Goal: Find contact information: Find contact information

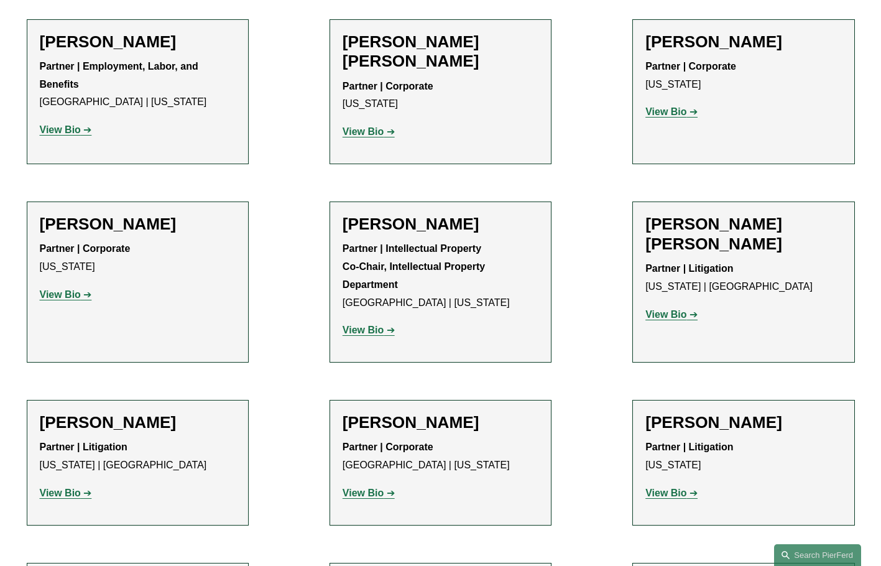
scroll to position [2486, 0]
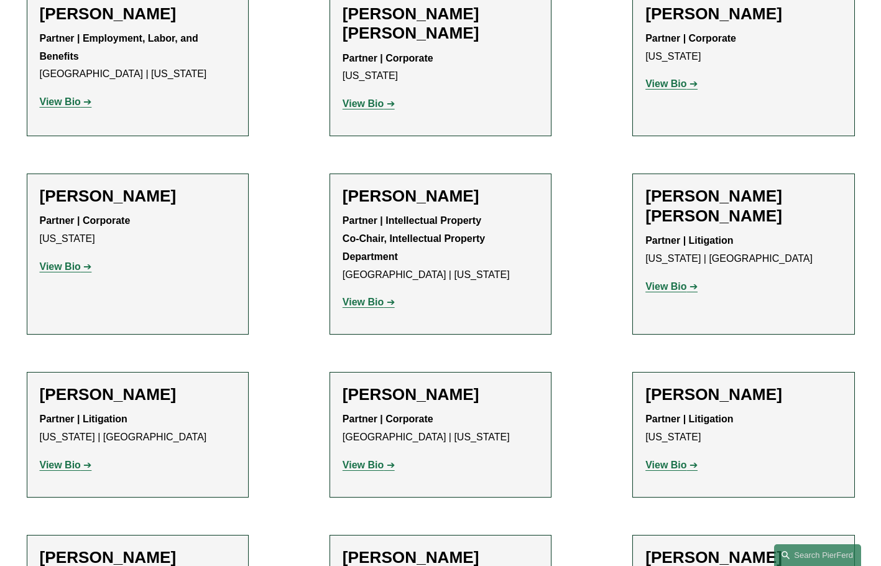
click at [67, 261] on strong "View Bio" at bounding box center [60, 266] width 41 height 11
click at [370, 297] on strong "View Bio" at bounding box center [363, 302] width 41 height 11
click at [665, 281] on strong "View Bio" at bounding box center [665, 286] width 41 height 11
click at [367, 456] on p "View Bio" at bounding box center [441, 465] width 196 height 18
click at [363, 456] on p "View Bio" at bounding box center [441, 465] width 196 height 18
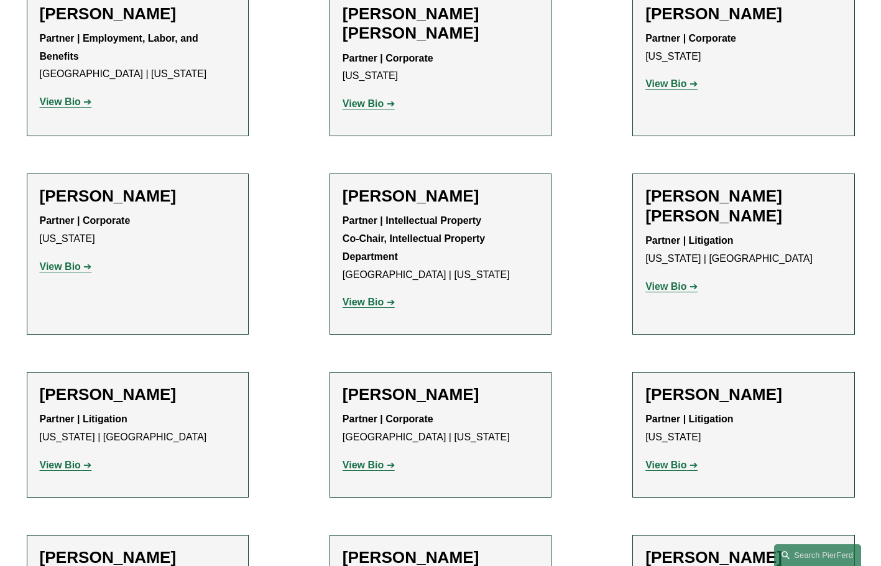
click at [60, 459] on strong "View Bio" at bounding box center [60, 464] width 41 height 11
click at [665, 459] on strong "View Bio" at bounding box center [665, 464] width 41 height 11
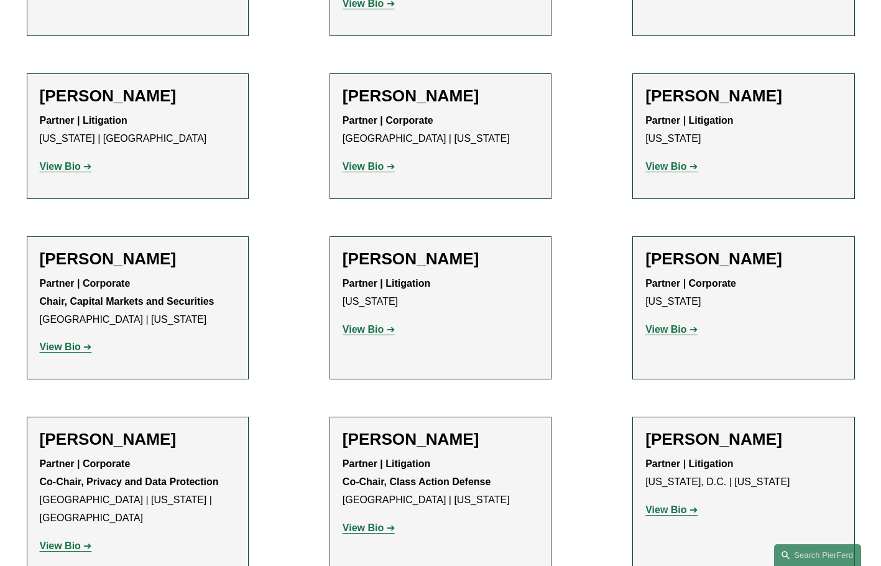
scroll to position [2797, 0]
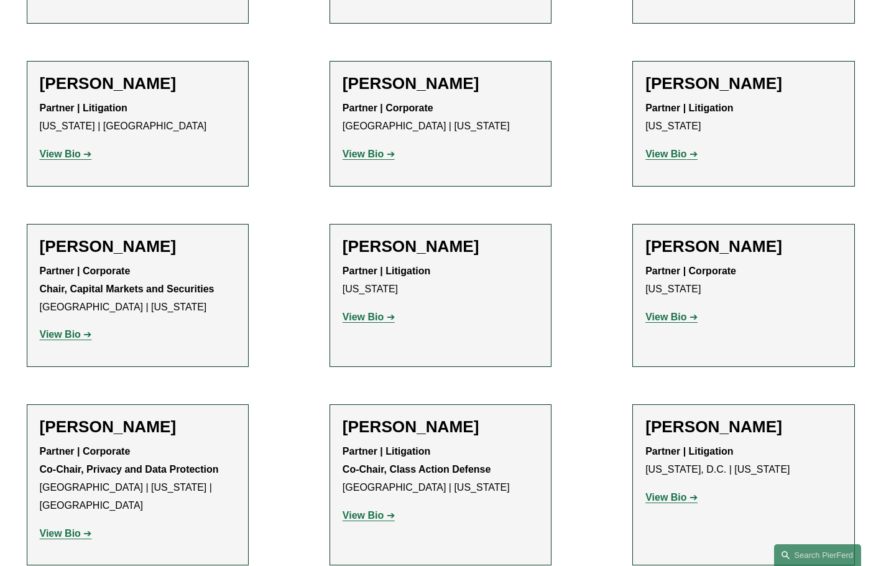
click at [61, 329] on strong "View Bio" at bounding box center [60, 334] width 41 height 11
click at [375, 311] on strong "View Bio" at bounding box center [363, 316] width 41 height 11
click at [691, 308] on p "View Bio" at bounding box center [743, 317] width 196 height 18
click at [676, 489] on p "View Bio" at bounding box center [743, 498] width 196 height 18
click at [675, 492] on strong "View Bio" at bounding box center [665, 497] width 41 height 11
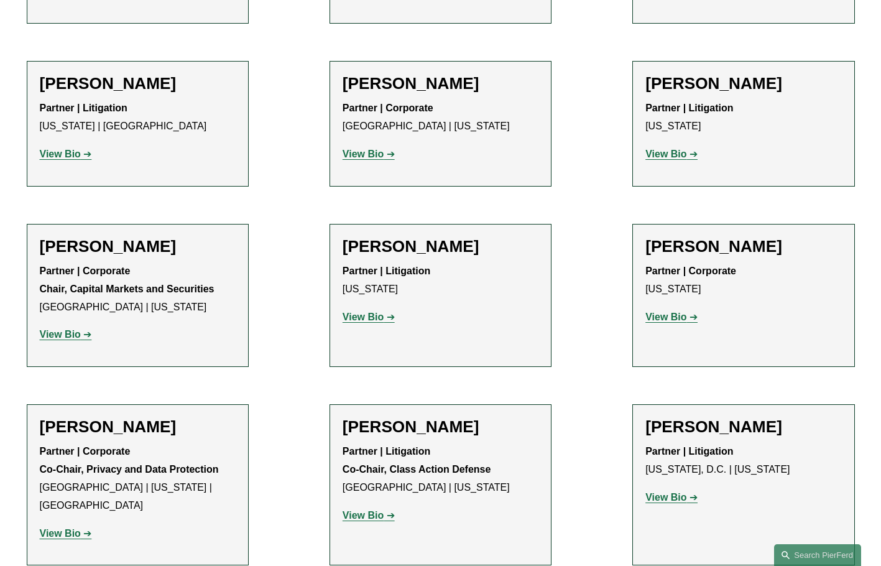
click at [358, 510] on strong "View Bio" at bounding box center [363, 515] width 41 height 11
click at [67, 528] on strong "View Bio" at bounding box center [60, 533] width 41 height 11
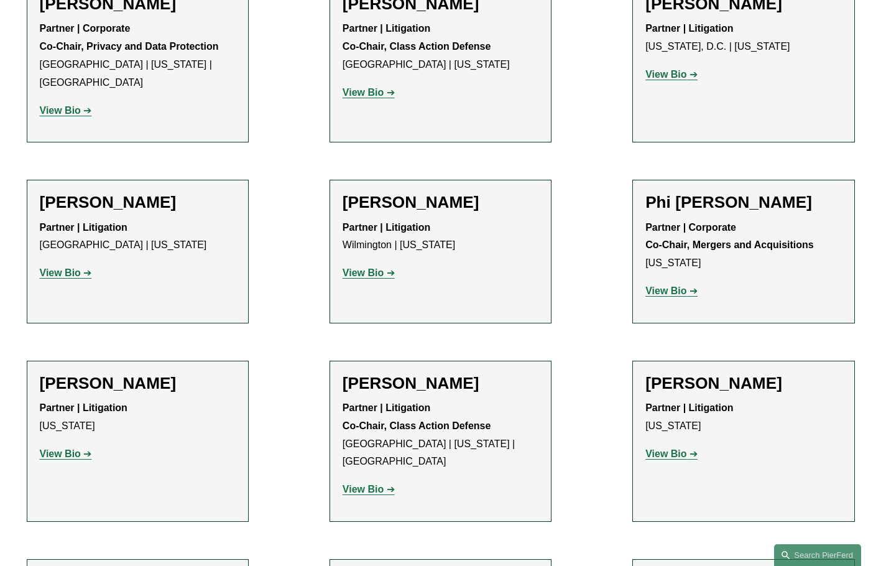
scroll to position [3232, 0]
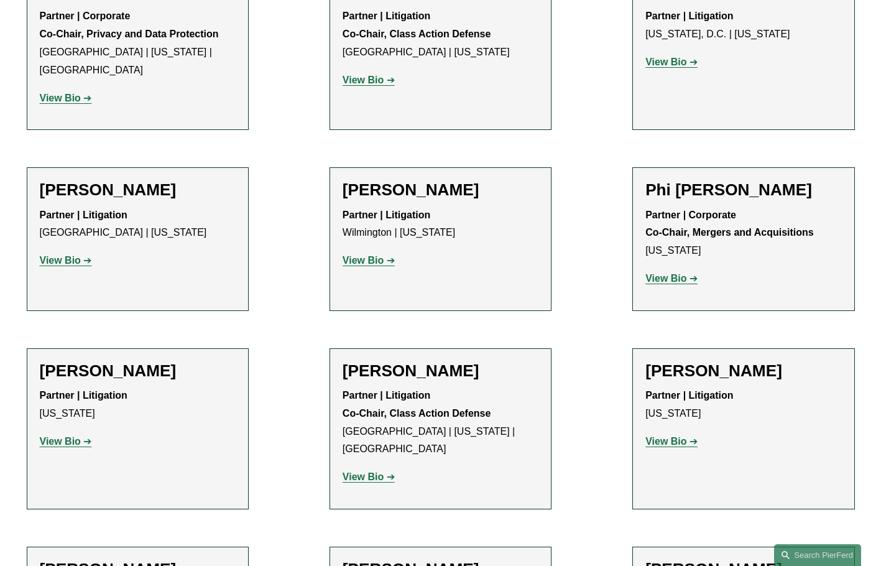
click at [60, 255] on strong "View Bio" at bounding box center [60, 260] width 41 height 11
click at [65, 436] on strong "View Bio" at bounding box center [60, 441] width 41 height 11
drag, startPoint x: 351, startPoint y: 85, endPoint x: 356, endPoint y: 101, distance: 16.7
click at [352, 255] on strong "View Bio" at bounding box center [363, 260] width 41 height 11
click at [360, 471] on strong "View Bio" at bounding box center [363, 476] width 41 height 11
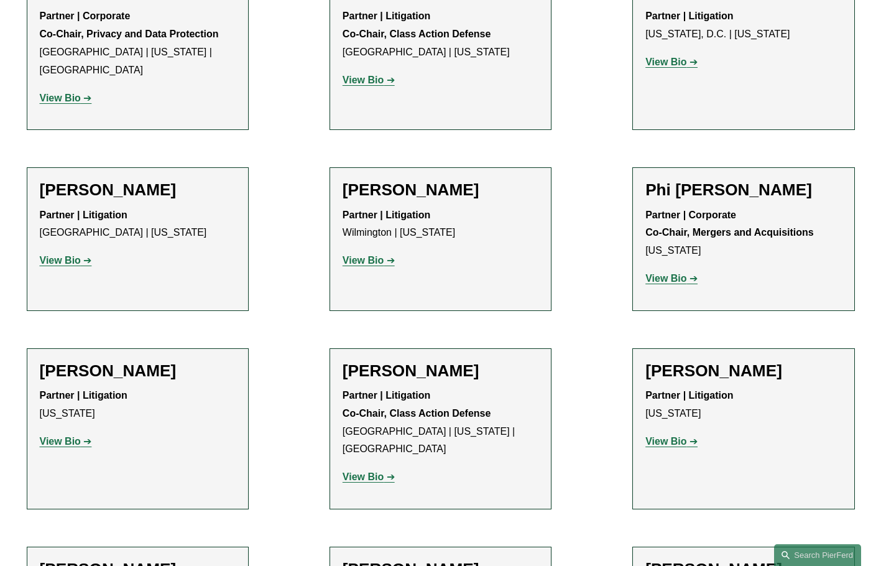
click at [652, 273] on strong "View Bio" at bounding box center [665, 278] width 41 height 11
click at [673, 436] on strong "View Bio" at bounding box center [665, 441] width 41 height 11
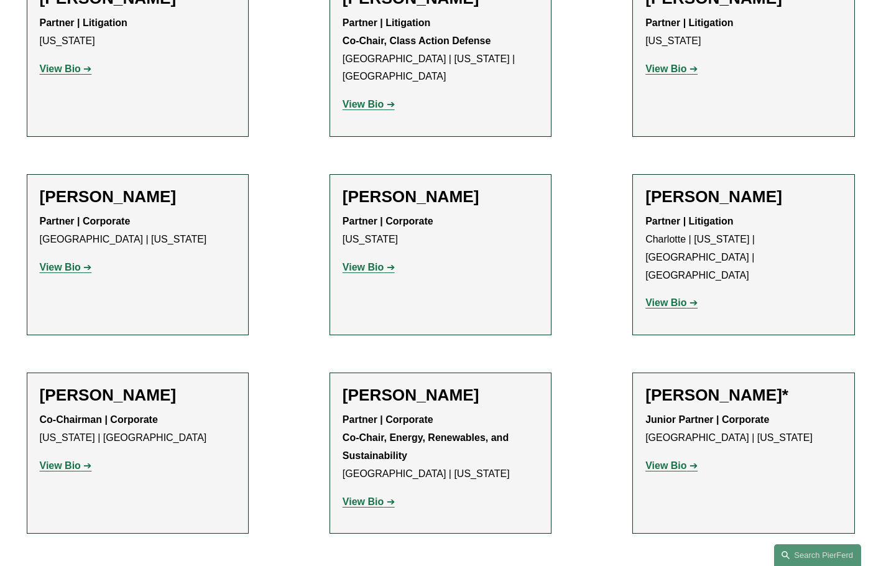
scroll to position [3605, 0]
click at [67, 261] on strong "View Bio" at bounding box center [60, 266] width 41 height 11
drag, startPoint x: 360, startPoint y: 71, endPoint x: 446, endPoint y: 92, distance: 88.8
click at [361, 261] on strong "View Bio" at bounding box center [363, 266] width 41 height 11
click at [676, 293] on p "View Bio" at bounding box center [743, 302] width 196 height 18
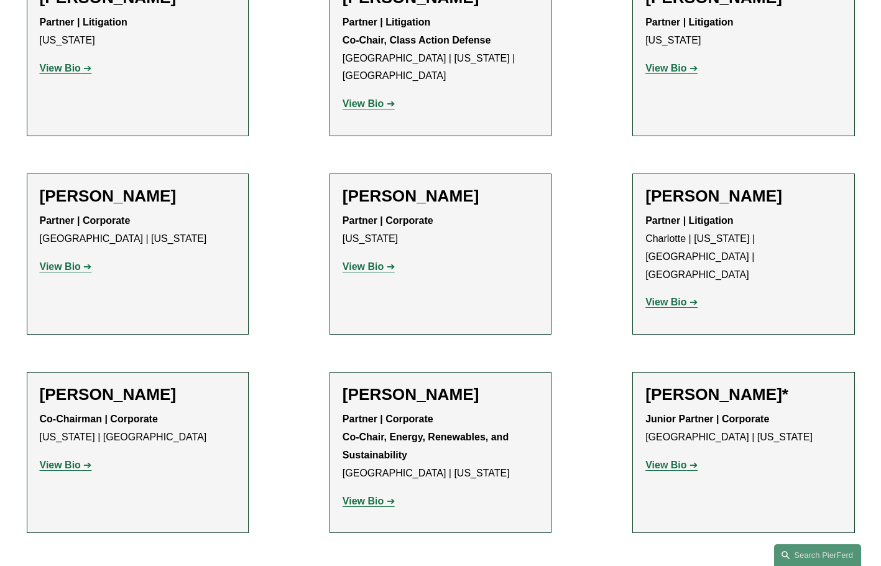
click at [668, 459] on strong "View Bio" at bounding box center [665, 464] width 41 height 11
click at [372, 495] on strong "View Bio" at bounding box center [363, 500] width 41 height 11
click at [61, 459] on strong "View Bio" at bounding box center [60, 464] width 41 height 11
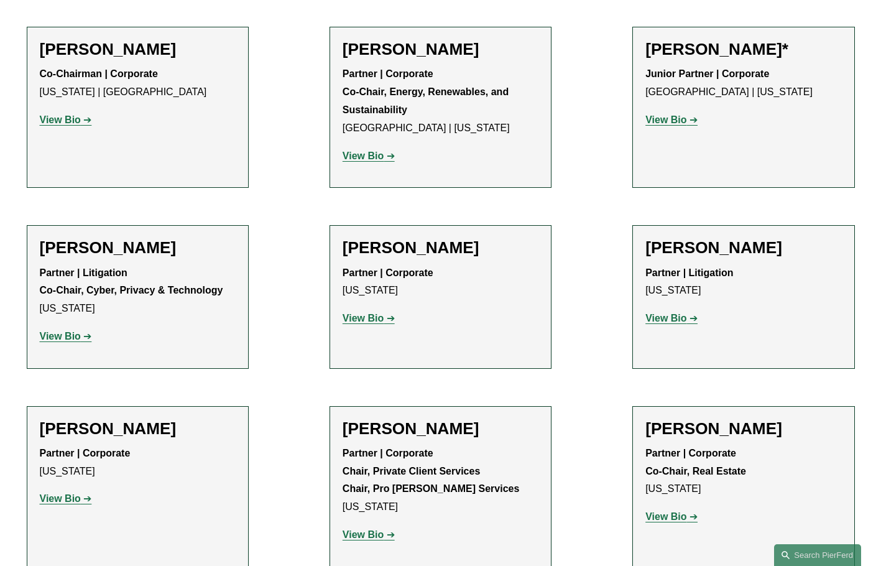
scroll to position [3978, 0]
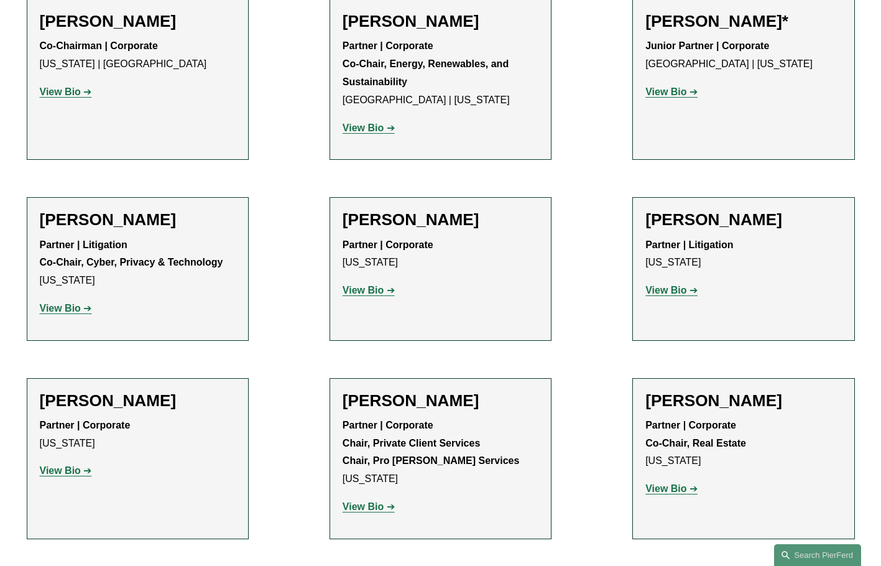
click at [64, 303] on strong "View Bio" at bounding box center [60, 308] width 41 height 11
click at [356, 285] on strong "View Bio" at bounding box center [363, 290] width 41 height 11
click at [679, 285] on strong "View Bio" at bounding box center [665, 290] width 41 height 11
click at [672, 483] on strong "View Bio" at bounding box center [665, 488] width 41 height 11
click at [353, 498] on p "View Bio" at bounding box center [441, 507] width 196 height 18
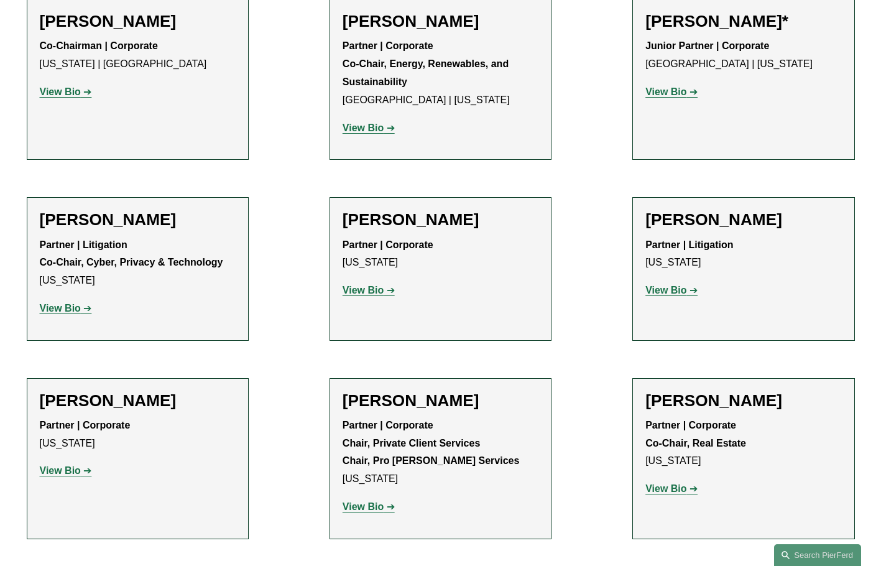
click at [58, 462] on p "View Bio" at bounding box center [138, 471] width 196 height 18
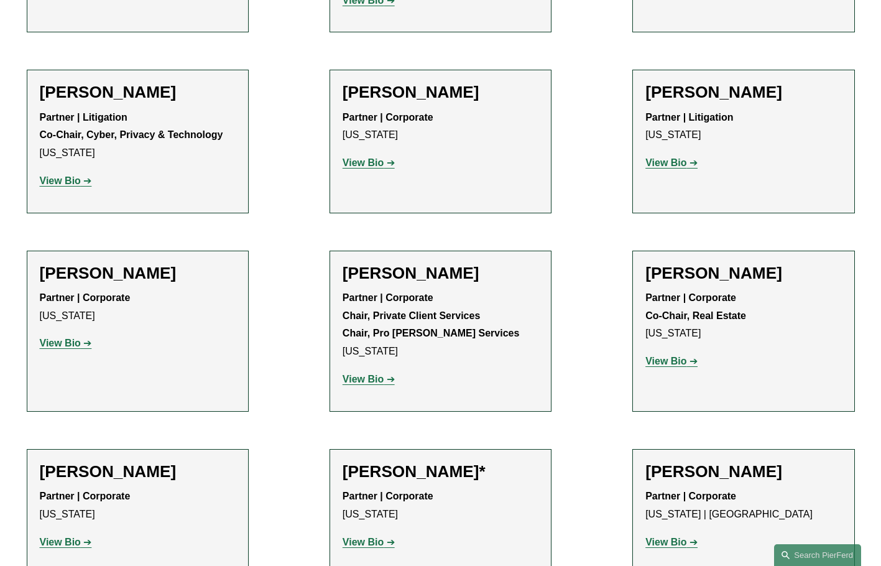
scroll to position [4227, 0]
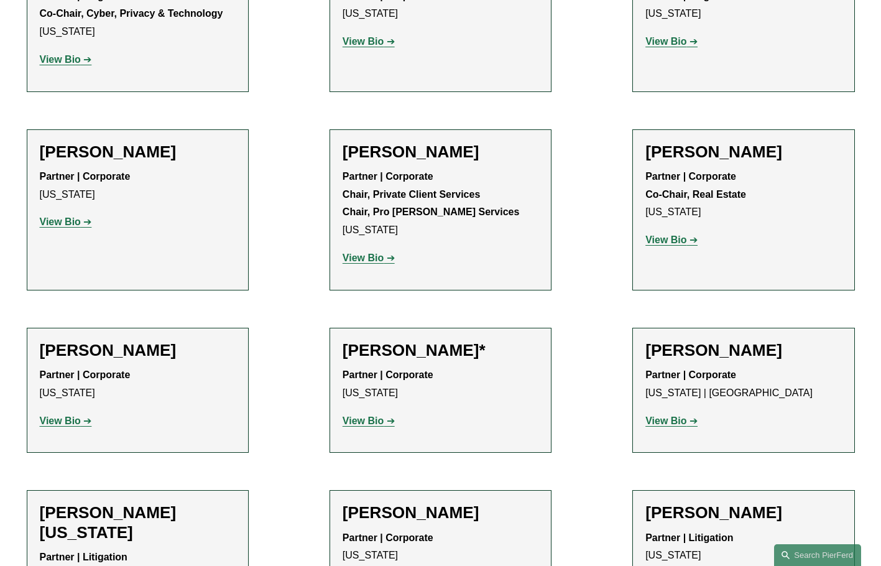
click at [74, 415] on strong "View Bio" at bounding box center [60, 420] width 41 height 11
click at [379, 415] on strong "View Bio" at bounding box center [363, 420] width 41 height 11
click at [653, 415] on strong "View Bio" at bounding box center [665, 420] width 41 height 11
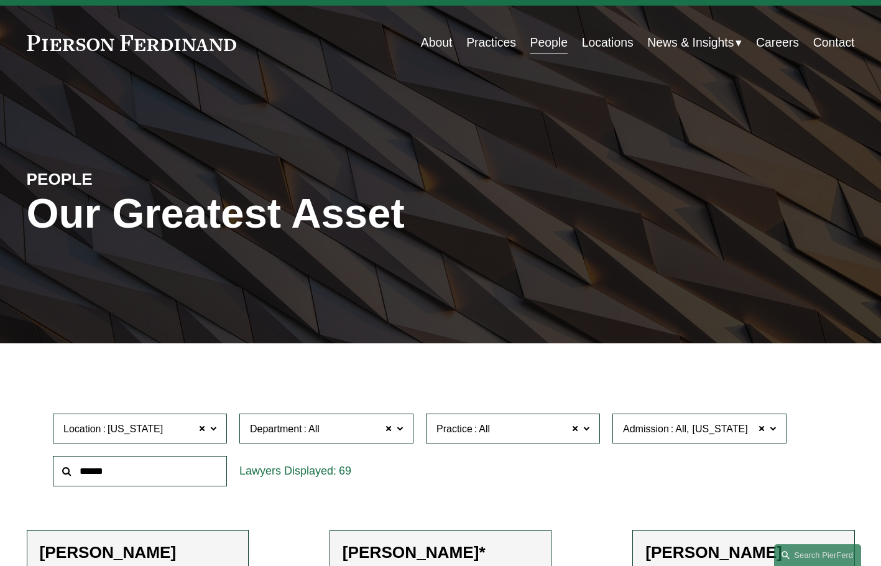
scroll to position [90, 0]
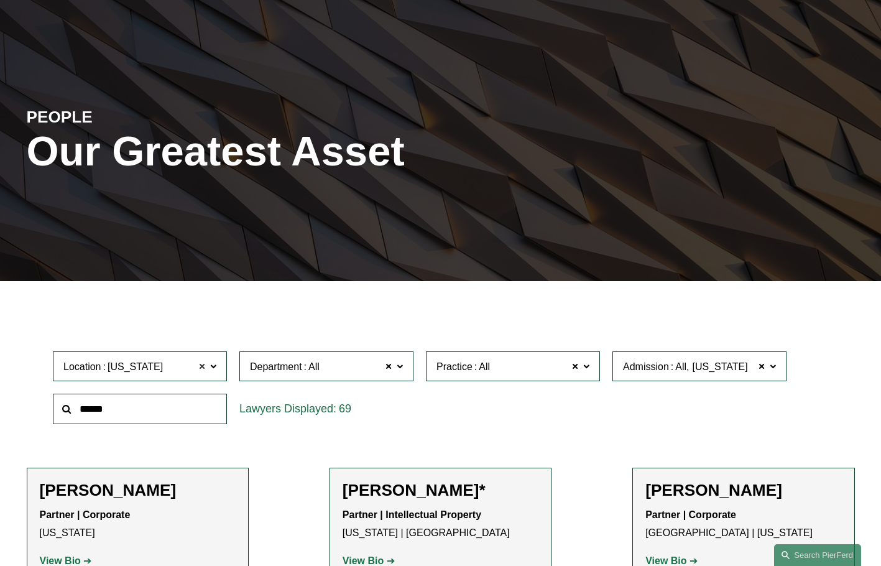
click at [203, 358] on span at bounding box center [201, 366] width 7 height 16
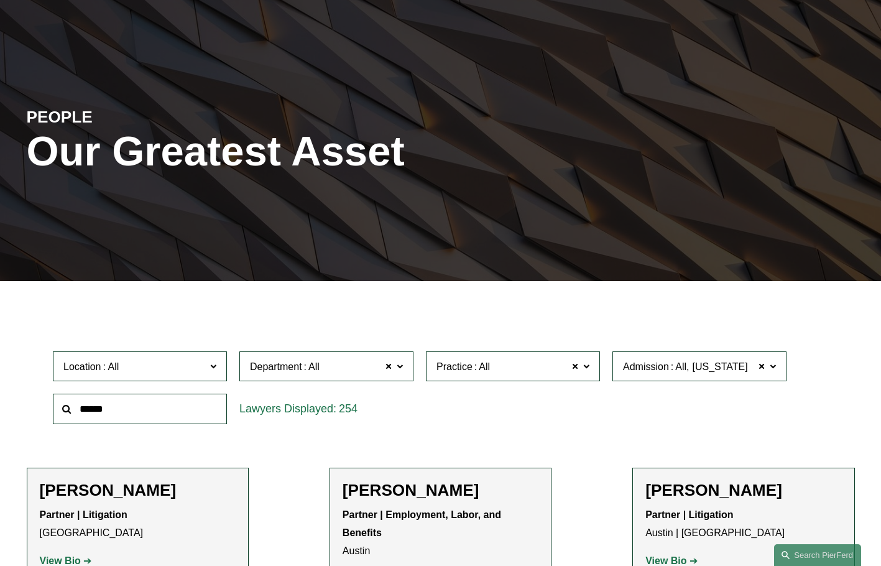
click at [203, 358] on span "Location" at bounding box center [134, 366] width 142 height 17
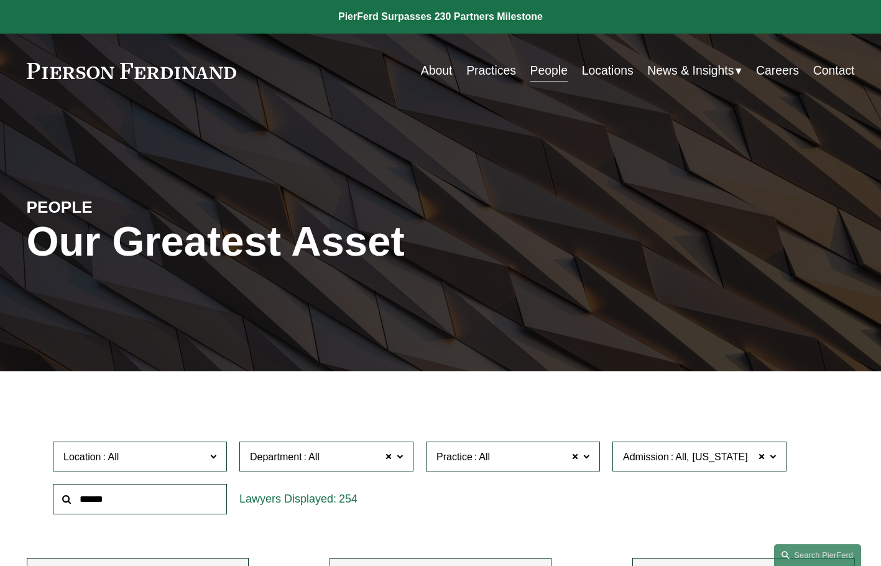
click at [613, 67] on link "Locations" at bounding box center [608, 70] width 52 height 24
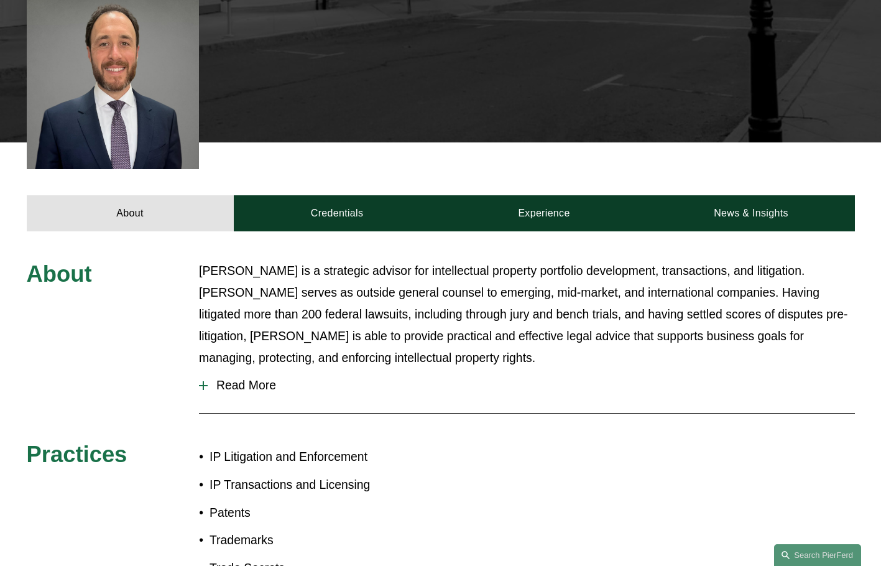
scroll to position [497, 0]
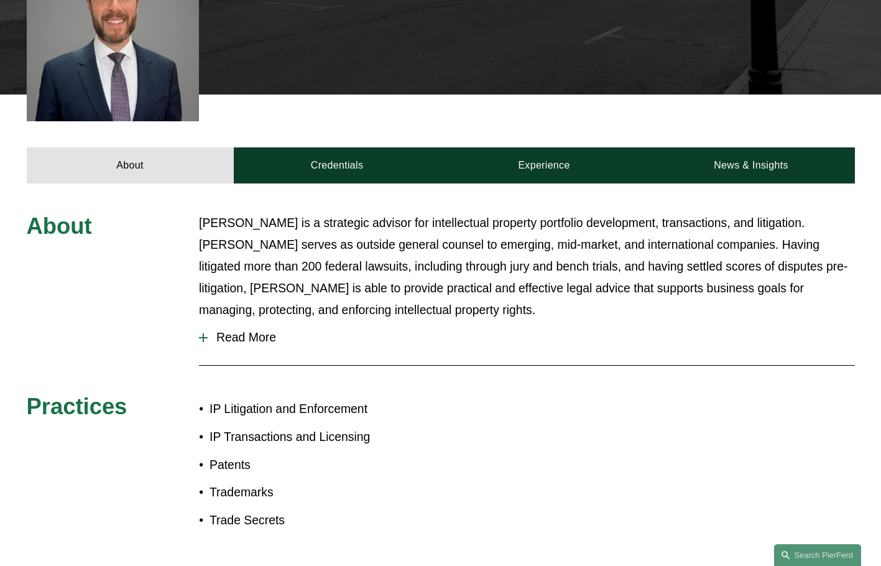
click at [572, 231] on p "Chris is a strategic advisor for intellectual property portfolio development, t…" at bounding box center [527, 266] width 656 height 109
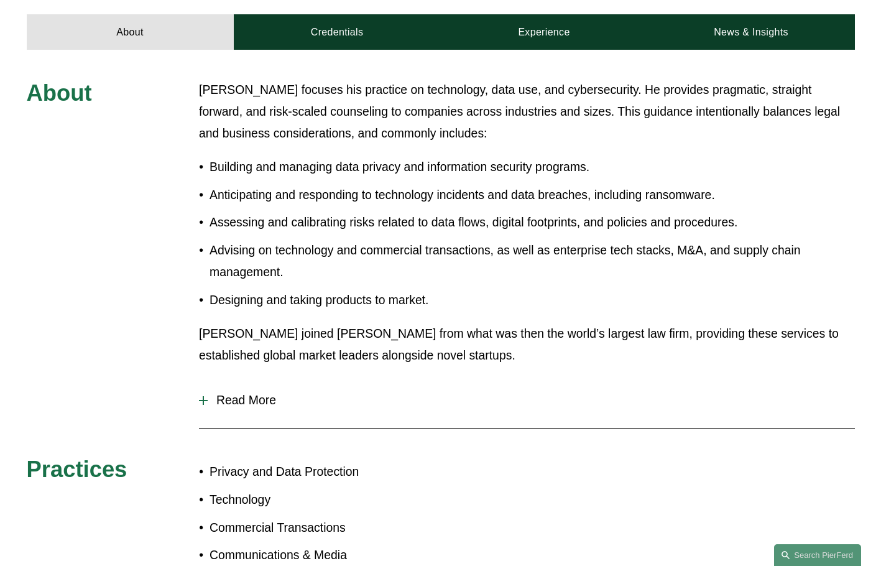
scroll to position [373, 0]
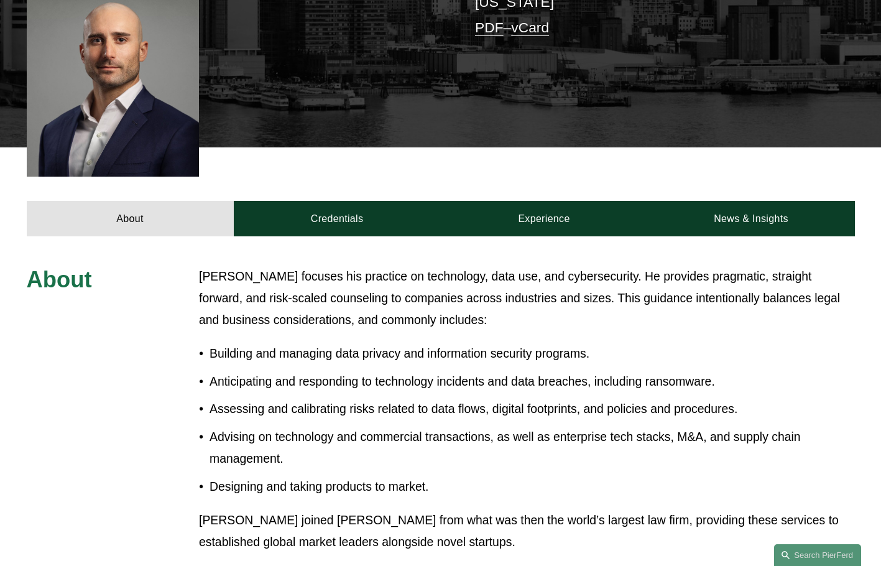
click at [504, 343] on p "Building and managing data privacy and information security programs." at bounding box center [531, 354] width 645 height 22
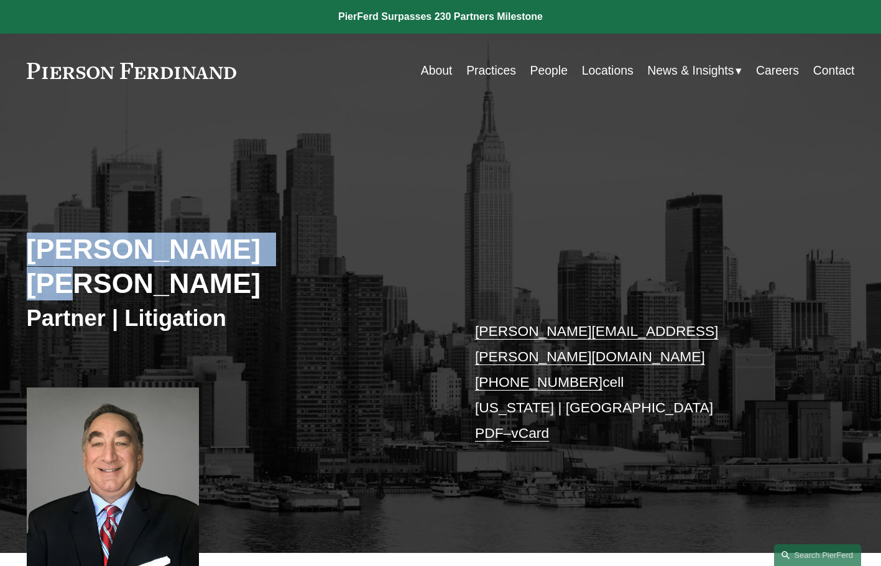
copy h2 "Adam G.L. Kominsk"
copy h2 "Adam G.L. Kominsky"
drag, startPoint x: 25, startPoint y: 226, endPoint x: 310, endPoint y: 215, distance: 284.9
click at [310, 215] on div "Adam G.L. Kominsky Partner | Litigation adam.kominsky@pierferd.com +1.917.952.5…" at bounding box center [440, 357] width 881 height 391
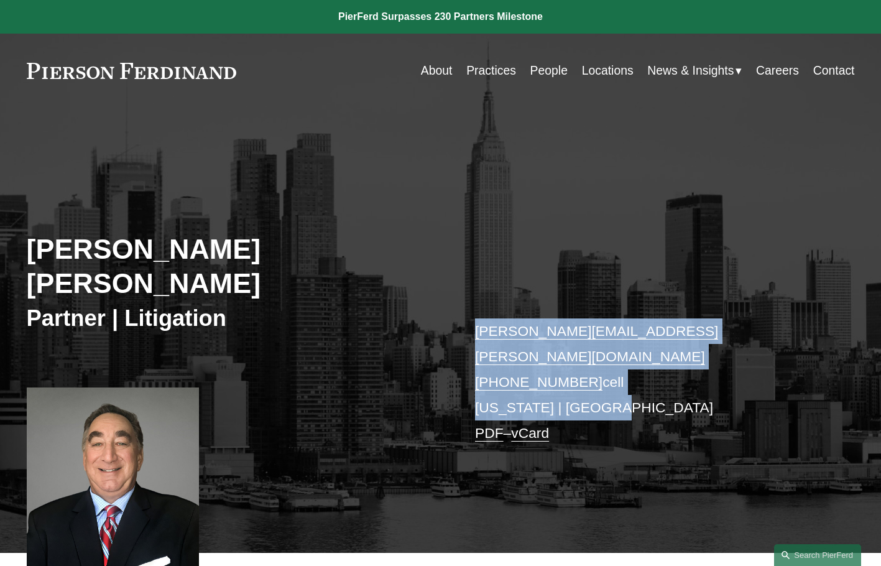
copy p "adam.kominsky@pierferd.com +1.917.952.5566 cell New York | Princeton"
drag, startPoint x: 463, startPoint y: 259, endPoint x: 624, endPoint y: 330, distance: 176.2
click at [624, 330] on div "Adam G.L. Kominsky Partner | Litigation adam.kominsky@pierferd.com +1.917.952.5…" at bounding box center [440, 357] width 881 height 391
click at [515, 182] on div "Adam G.L. Kominsky Partner | Litigation adam.kominsky@pierferd.com +1.917.952.5…" at bounding box center [440, 357] width 881 height 391
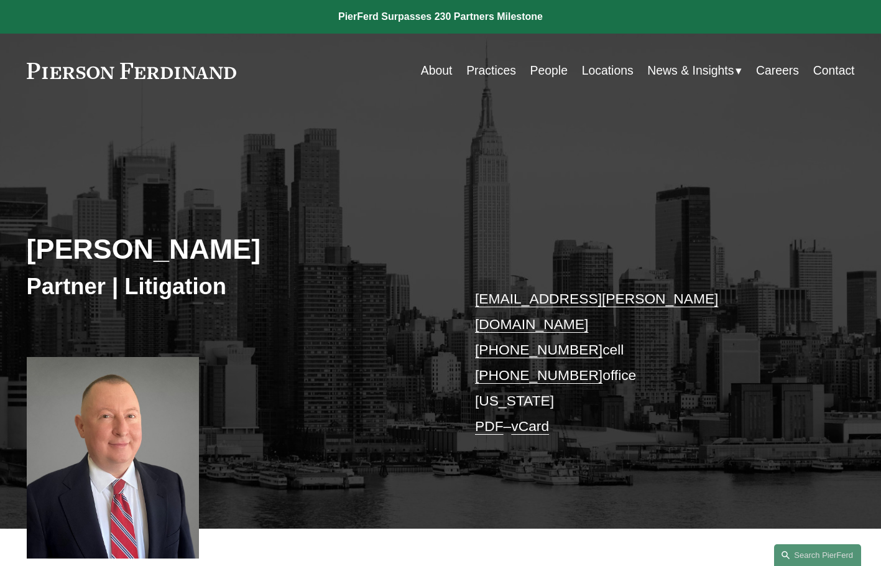
click at [362, 232] on h2 "Marc Lindemann" at bounding box center [234, 249] width 414 height 34
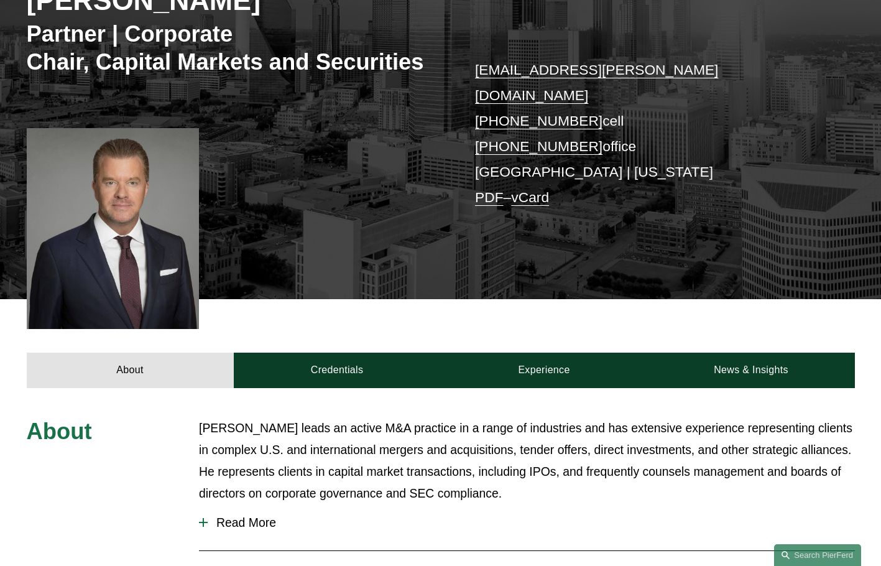
scroll to position [435, 0]
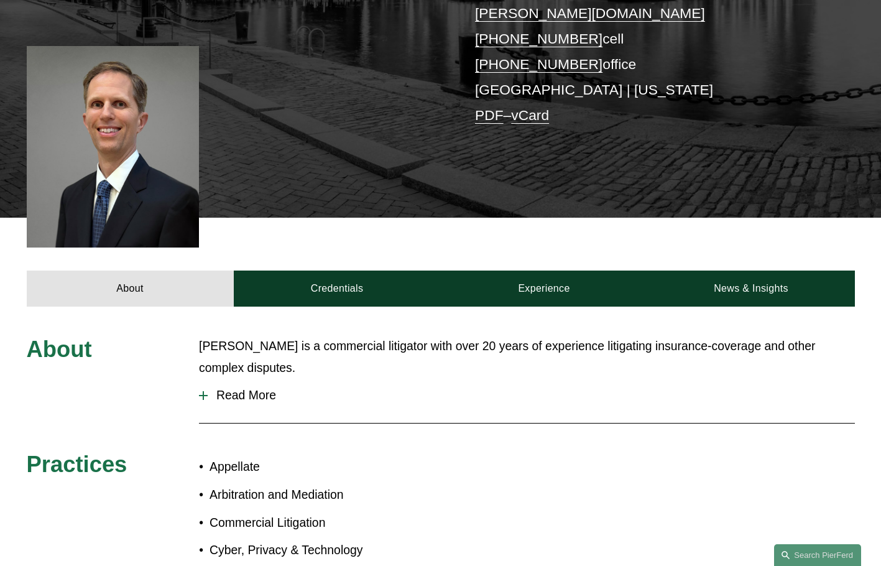
scroll to position [497, 0]
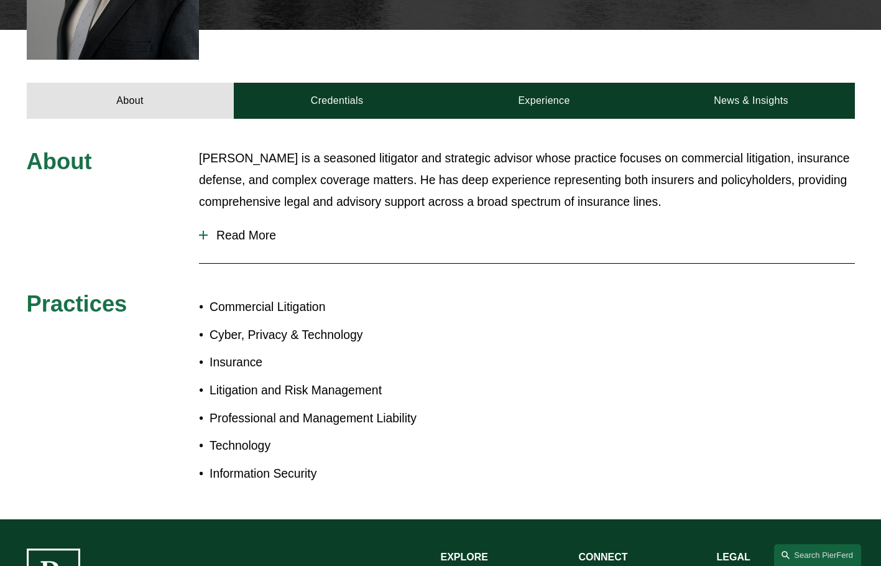
scroll to position [559, 0]
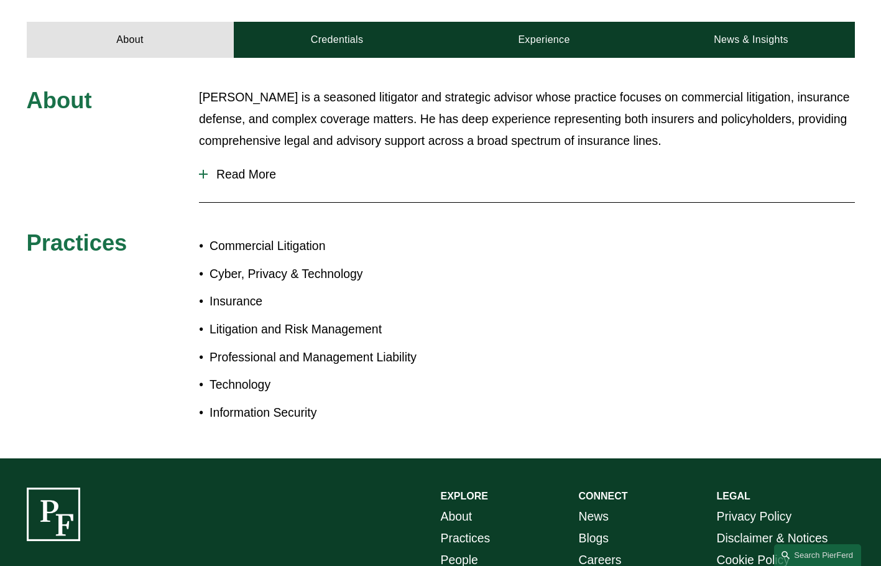
click at [609, 203] on div "About [PERSON_NAME] is a seasoned litigator and strategic advisor whose practic…" at bounding box center [440, 257] width 881 height 343
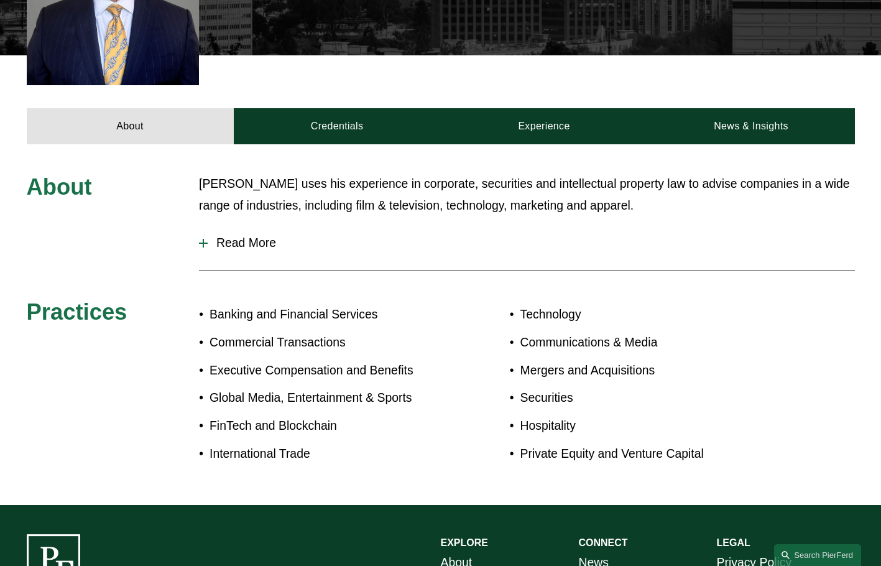
scroll to position [497, 0]
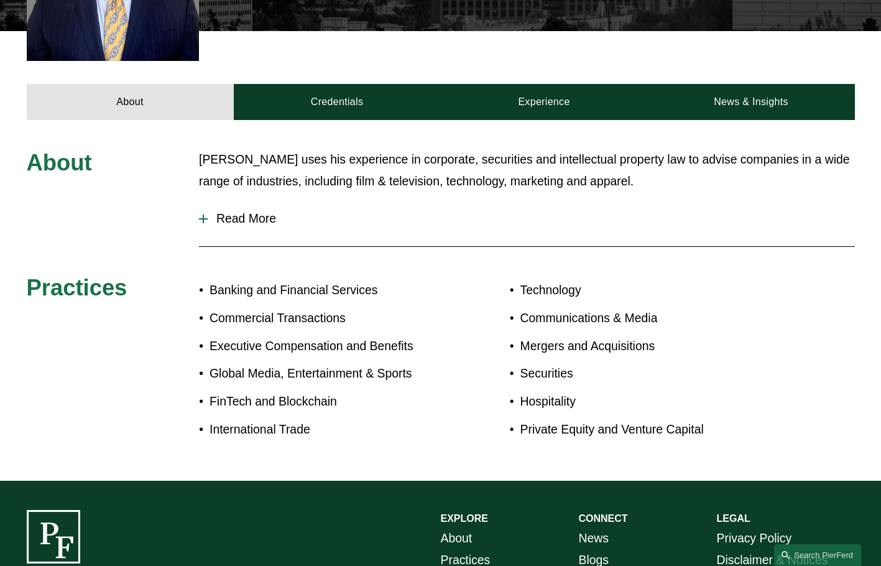
click at [423, 279] on ul "Banking and Financial Services Commercial Transactions Executive Compensation a…" at bounding box center [320, 359] width 242 height 160
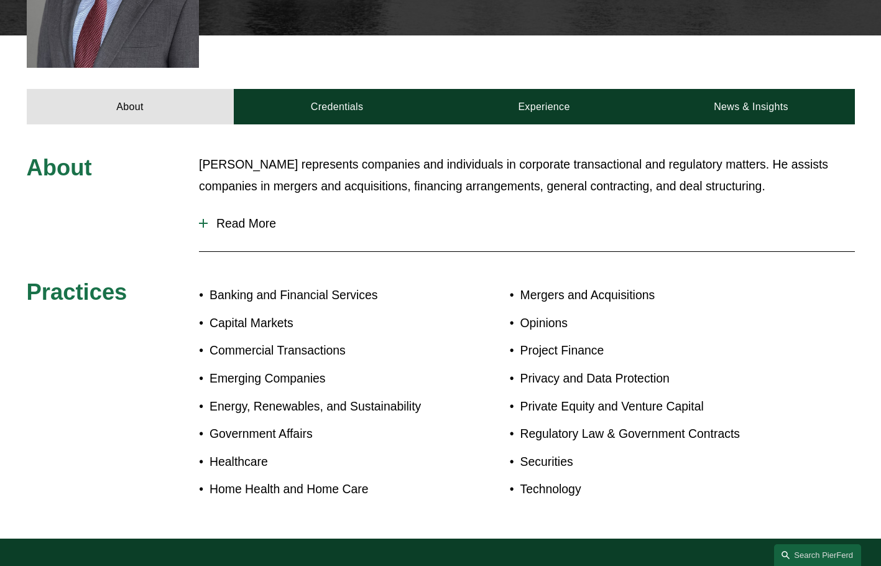
scroll to position [559, 0]
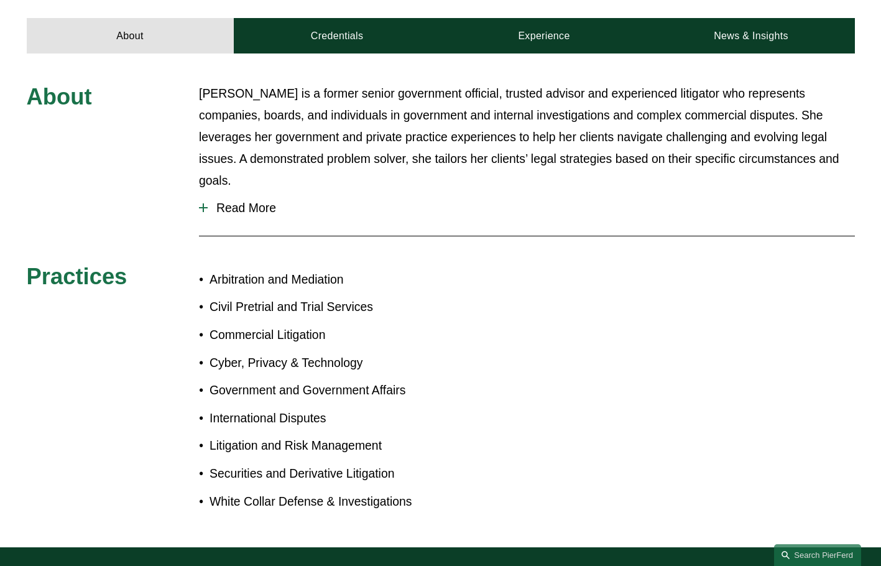
scroll to position [559, 0]
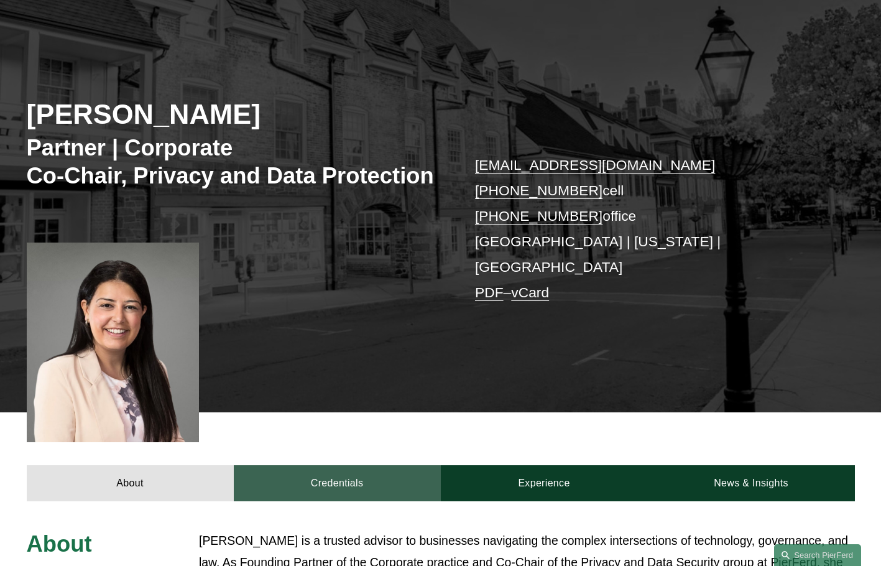
scroll to position [62, 0]
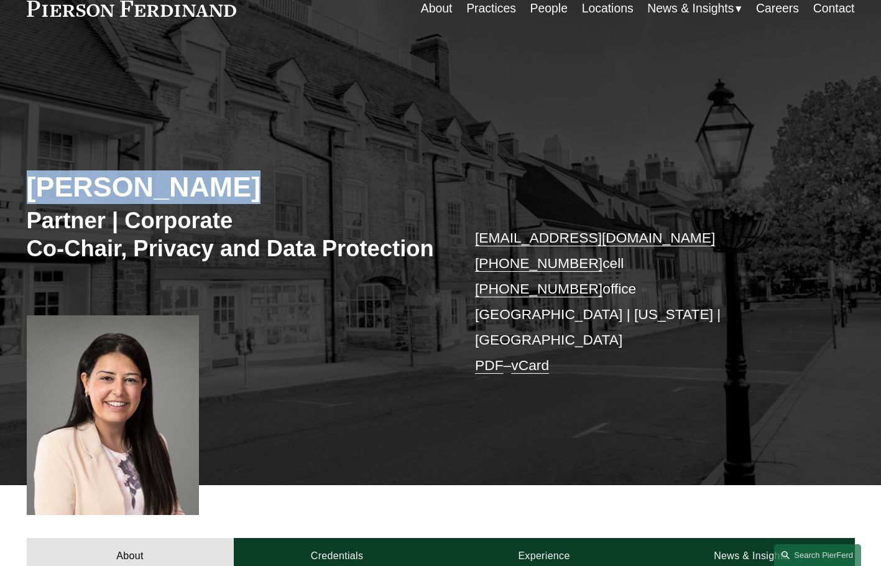
drag, startPoint x: 19, startPoint y: 154, endPoint x: 298, endPoint y: 151, distance: 279.7
click at [298, 151] on div "Maryam Meseha Partner | Corporate Co-Chair, Privacy and Data Protection maryam.…" at bounding box center [440, 291] width 881 height 385
copy h2 "Maryam Meseha"
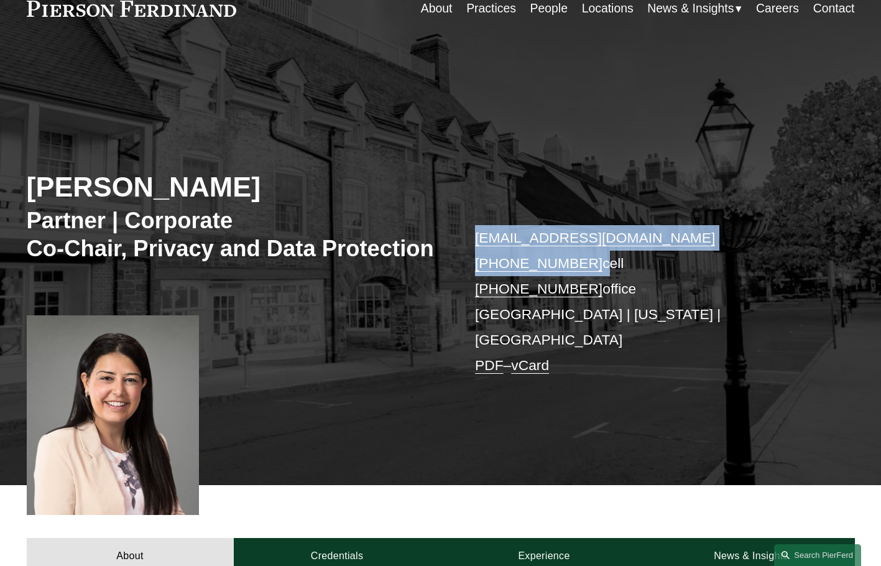
drag, startPoint x: 474, startPoint y: 191, endPoint x: 585, endPoint y: 236, distance: 119.4
click at [585, 236] on div "Maryam Meseha Partner | Corporate Co-Chair, Privacy and Data Protection maryam.…" at bounding box center [440, 291] width 881 height 385
copy p "maryam.meseha@pierferd.com +1.201.240.7531"
click at [609, 136] on div "Maryam Meseha Partner | Corporate Co-Chair, Privacy and Data Protection maryam.…" at bounding box center [440, 291] width 881 height 385
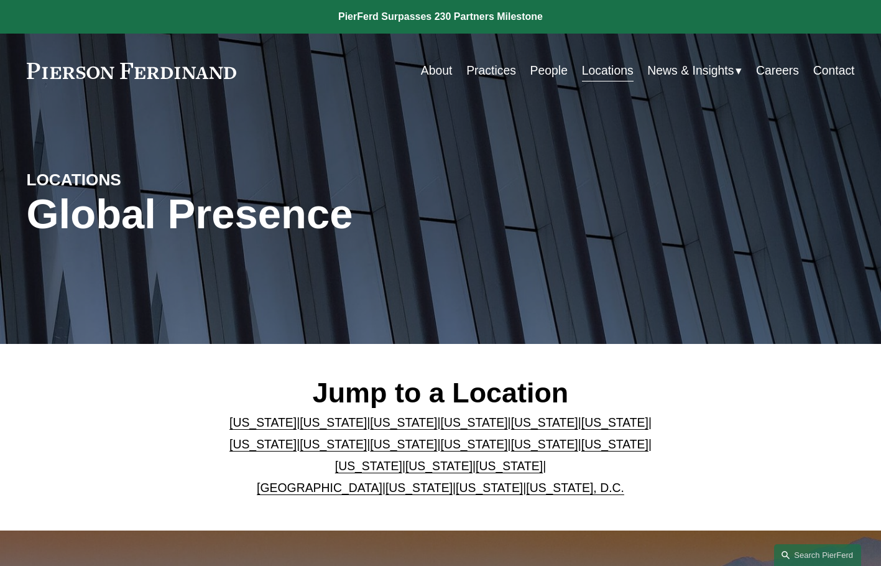
click at [511, 448] on link "[US_STATE]" at bounding box center [544, 444] width 67 height 14
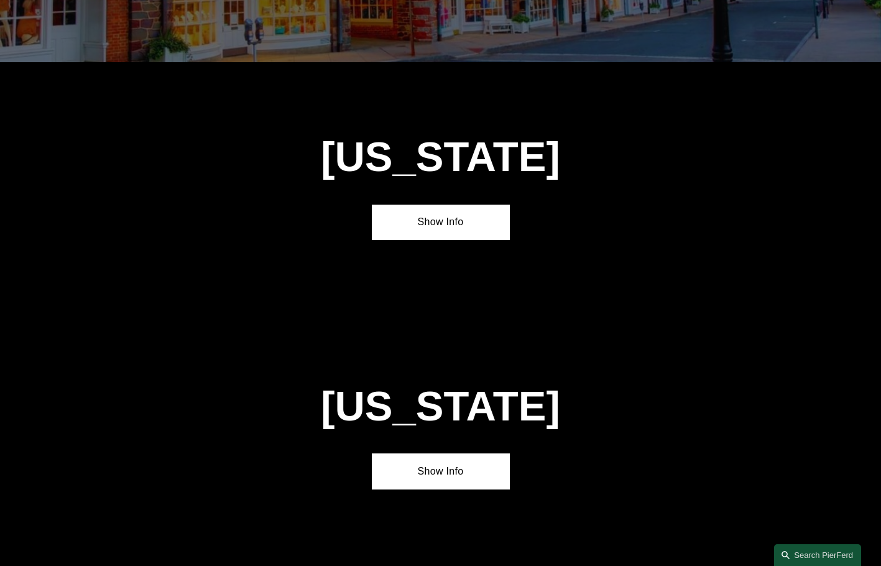
scroll to position [3051, 0]
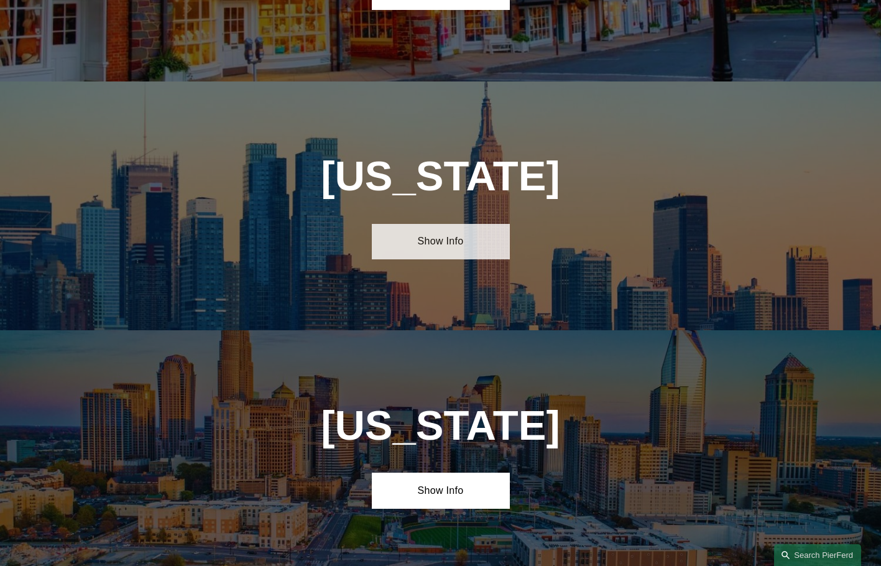
click at [423, 224] on link "Show Info" at bounding box center [441, 241] width 138 height 35
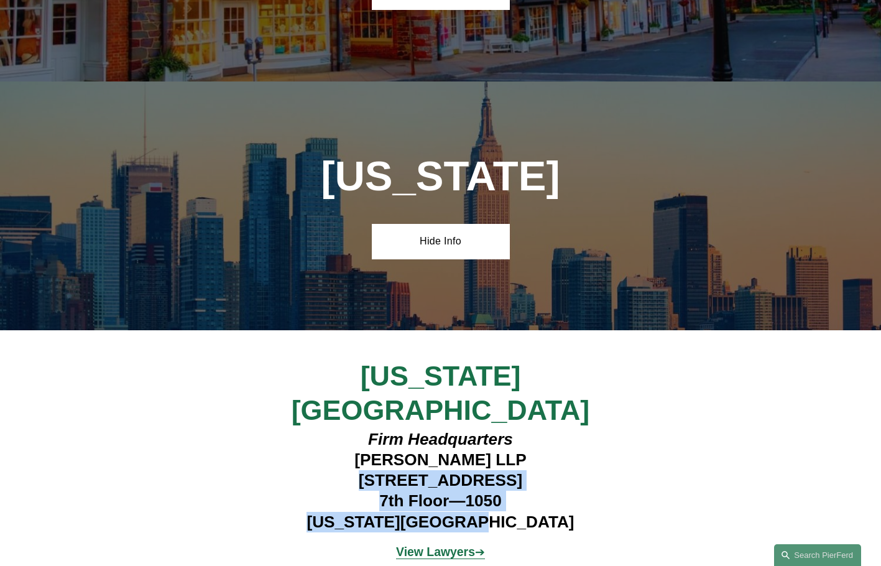
drag, startPoint x: 309, startPoint y: 366, endPoint x: 541, endPoint y: 413, distance: 237.2
click at [541, 429] on h4 "Firm Headquarters Pierson Ferdinand LLP 1270 Avenue of the Americas 7th Floor—1…" at bounding box center [440, 480] width 345 height 103
copy h4 "1270 Avenue of the Americas 7th Floor—1050 New York, NY 10020"
